Goal: Transaction & Acquisition: Purchase product/service

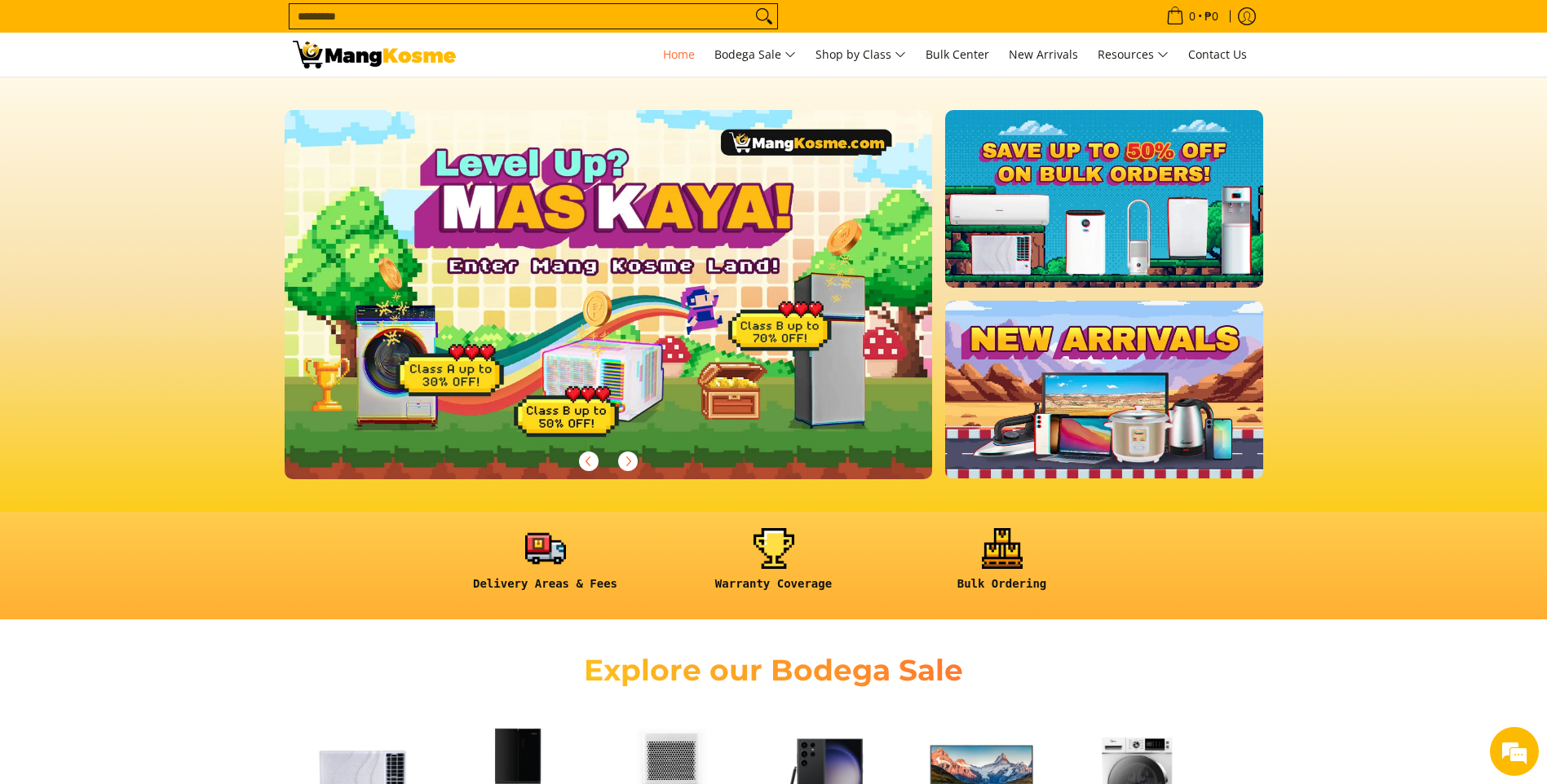
scroll to position [0, 648]
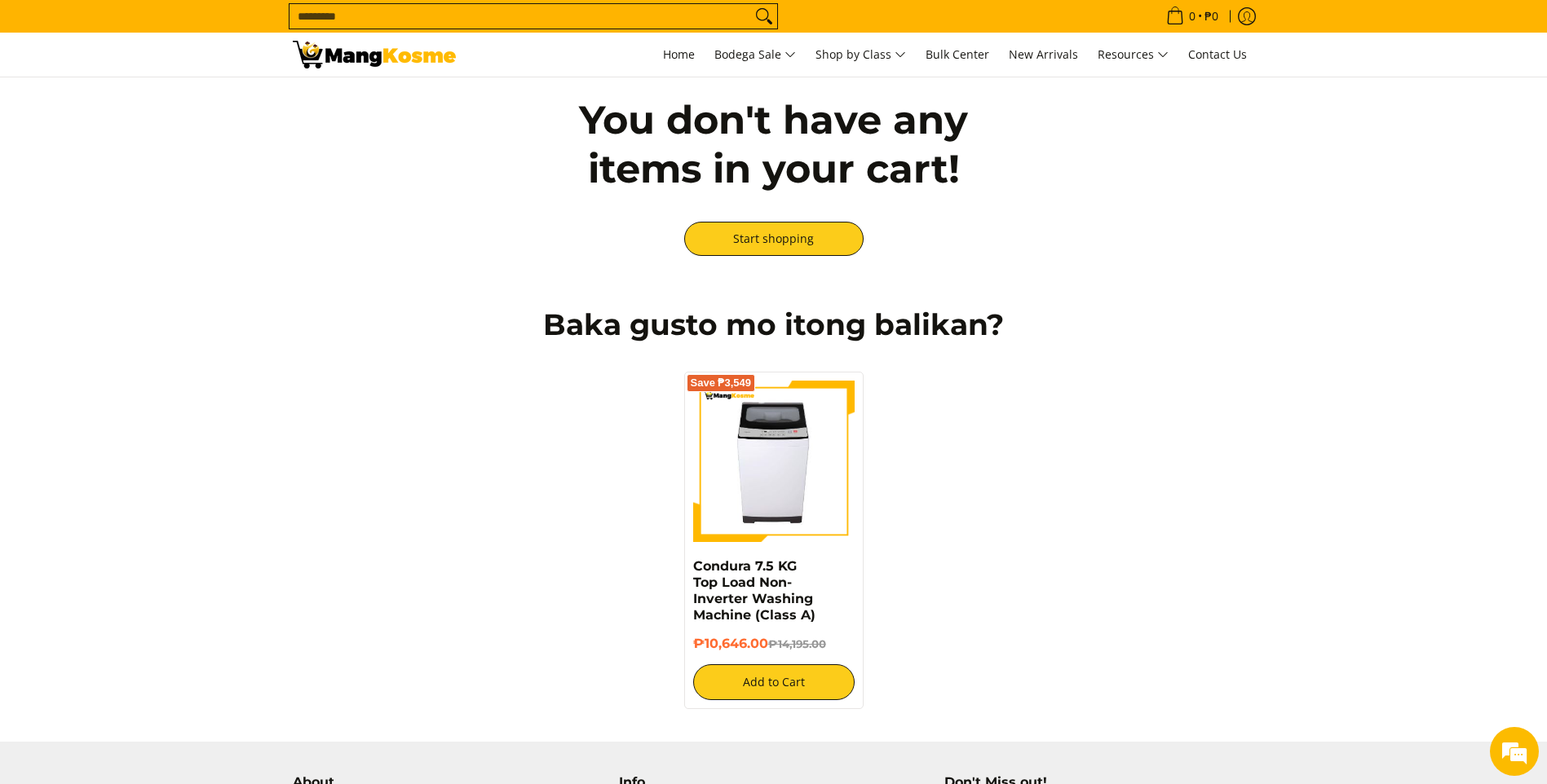
click at [495, 24] on input "Search..." at bounding box center [520, 16] width 462 height 24
click at [1019, 210] on div "You don't have any items in your cart! Start shopping" at bounding box center [774, 175] width 979 height 196
click at [1168, 13] on icon "Cart" at bounding box center [1174, 18] width 13 height 13
